Goal: Information Seeking & Learning: Learn about a topic

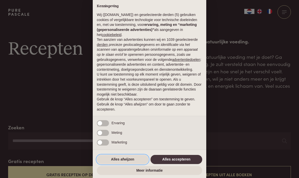
click at [131, 158] on button "Alles afwijzen" at bounding box center [123, 159] width 52 height 9
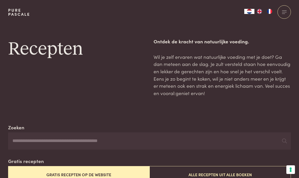
click at [284, 13] on div at bounding box center [284, 11] width 13 height 13
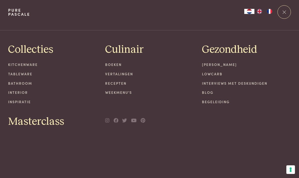
click at [286, 12] on div at bounding box center [284, 11] width 13 height 13
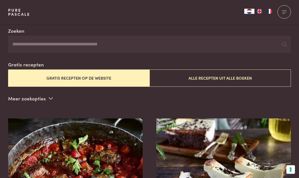
scroll to position [97, 0]
click at [51, 95] on span at bounding box center [51, 99] width 4 height 8
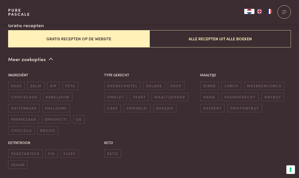
scroll to position [135, 0]
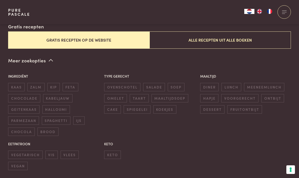
click at [213, 83] on span "diner" at bounding box center [209, 87] width 19 height 8
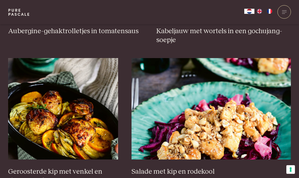
scroll to position [401, 0]
click at [89, 120] on img at bounding box center [63, 108] width 110 height 101
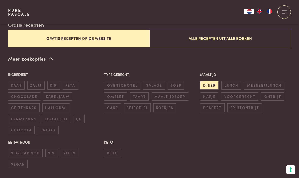
click at [133, 81] on span "ovenschotel" at bounding box center [122, 85] width 36 height 8
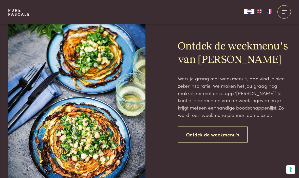
scroll to position [902, 0]
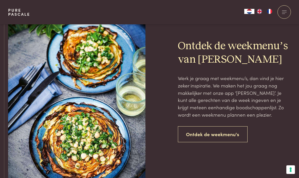
click at [225, 128] on link "Ontdek de weekmenu's" at bounding box center [213, 134] width 70 height 16
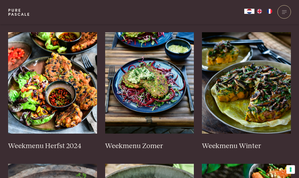
scroll to position [130, 0]
click at [160, 81] on img at bounding box center [149, 82] width 89 height 101
